Goal: Complete application form: Complete application form

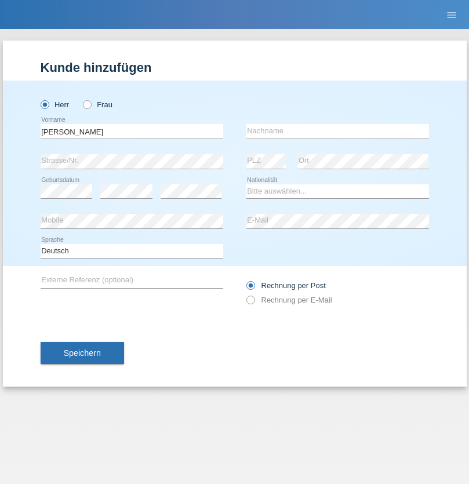
type input "[PERSON_NAME]"
click at [338, 131] on input "text" at bounding box center [338, 131] width 183 height 15
type input "[PERSON_NAME]"
select select "PT"
select select "C"
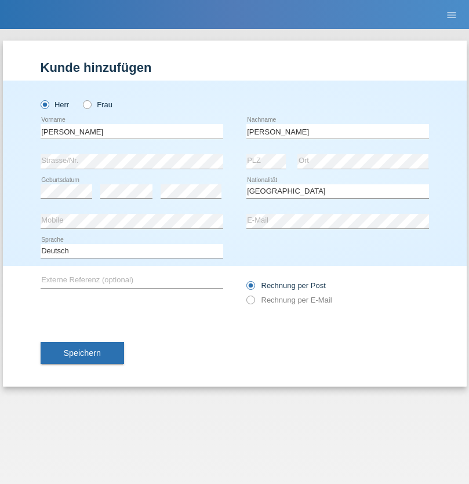
select select "09"
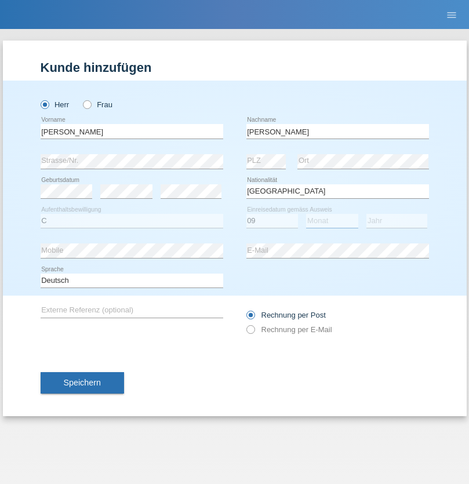
select select "02"
select select "1998"
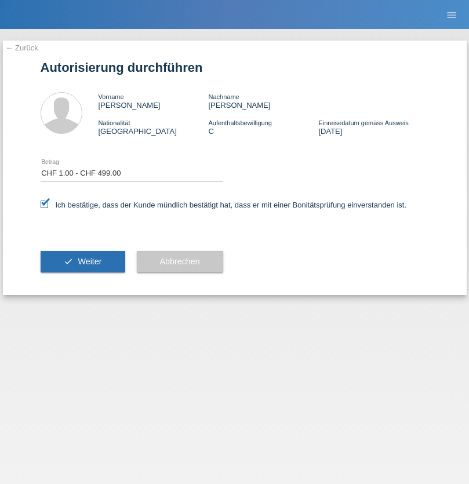
select select "1"
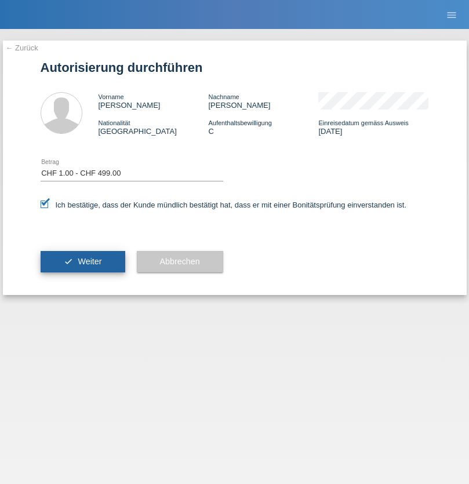
click at [82, 262] on span "Weiter" at bounding box center [90, 261] width 24 height 9
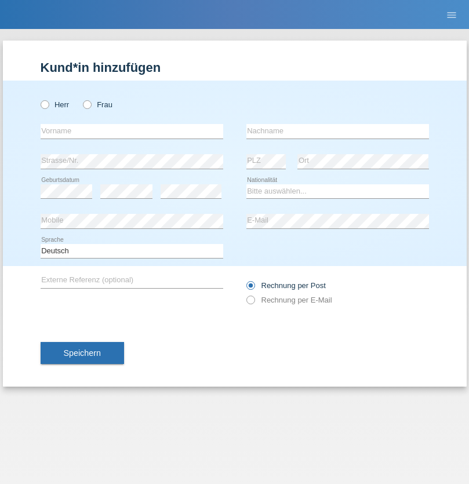
radio input "true"
click at [132, 131] on input "text" at bounding box center [132, 131] width 183 height 15
type input "Nappi"
click at [338, 131] on input "text" at bounding box center [338, 131] width 183 height 15
type input "Carmine"
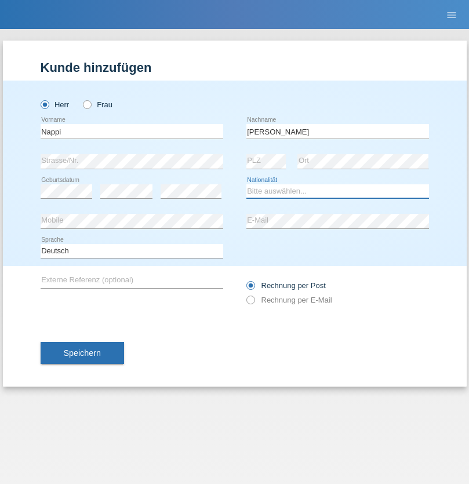
select select "IT"
select select "C"
select select "24"
select select "01"
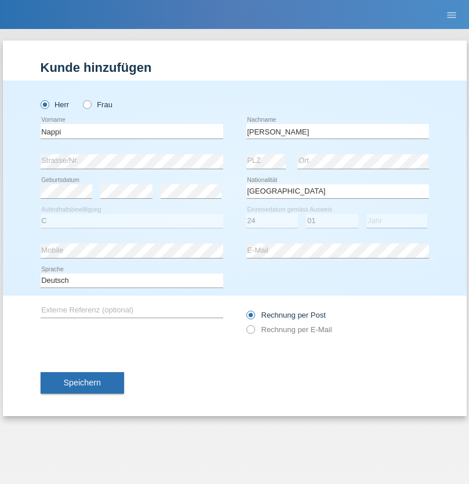
select select "1967"
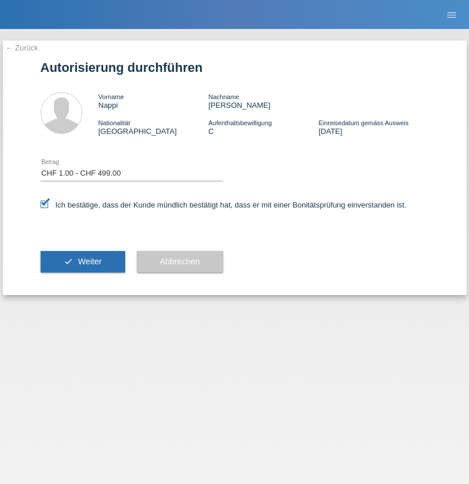
select select "1"
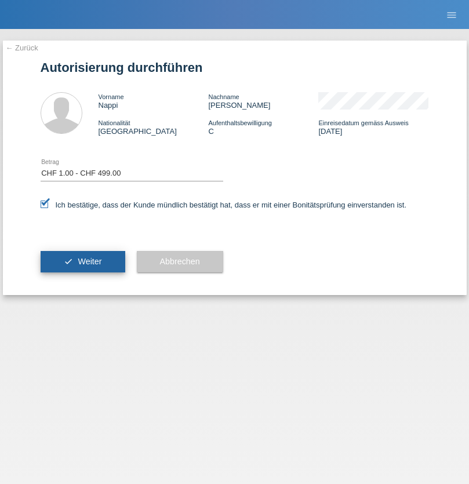
click at [82, 262] on span "Weiter" at bounding box center [90, 261] width 24 height 9
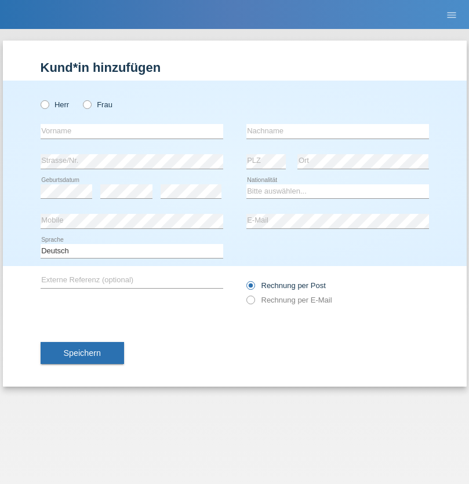
radio input "true"
click at [132, 131] on input "text" at bounding box center [132, 131] width 183 height 15
type input "zohre"
click at [338, 131] on input "text" at bounding box center [338, 131] width 183 height 15
type input "mohammadi"
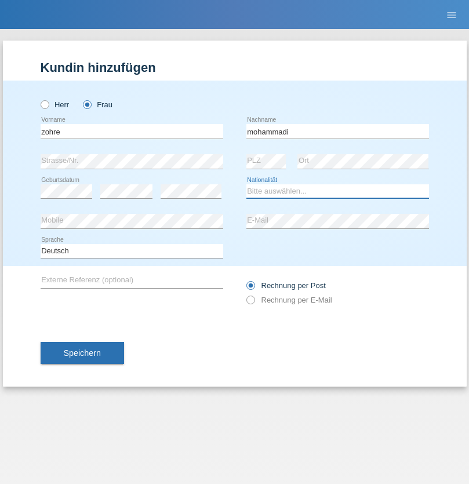
select select "CH"
radio input "true"
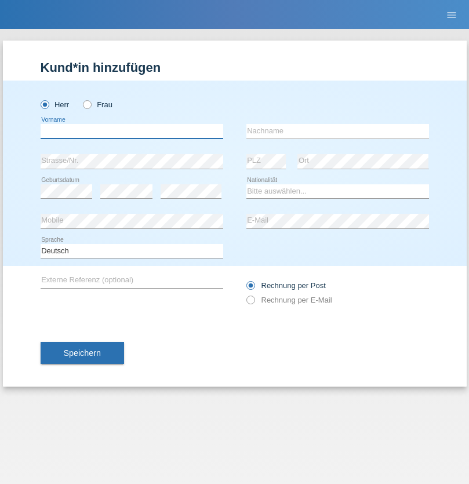
click at [132, 131] on input "text" at bounding box center [132, 131] width 183 height 15
type input "Mallé"
click at [338, 131] on input "text" at bounding box center [338, 131] width 183 height 15
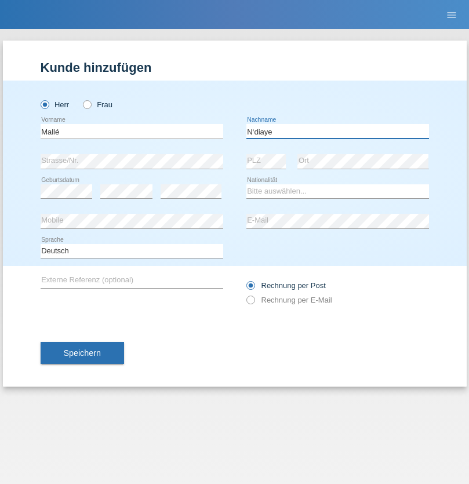
type input "N‘diaye"
select select "CH"
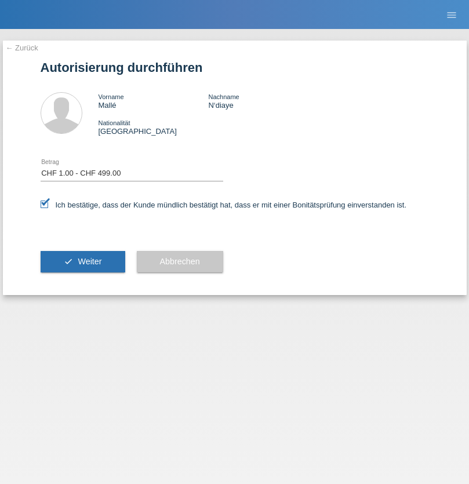
select select "1"
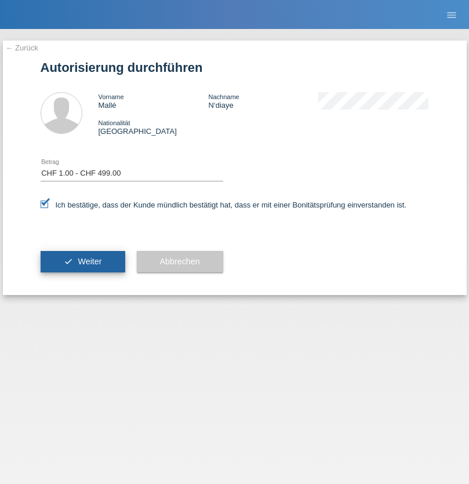
click at [82, 262] on span "Weiter" at bounding box center [90, 261] width 24 height 9
